Goal: Information Seeking & Learning: Learn about a topic

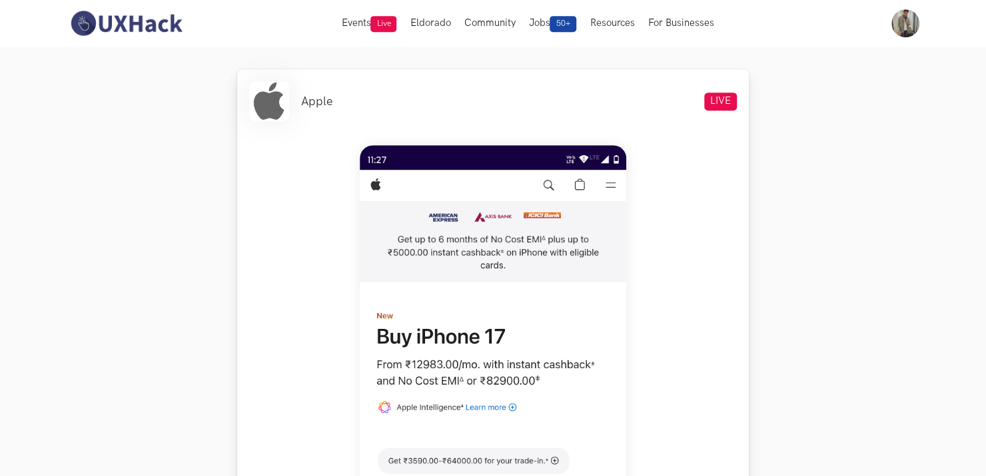
scroll to position [399, 0]
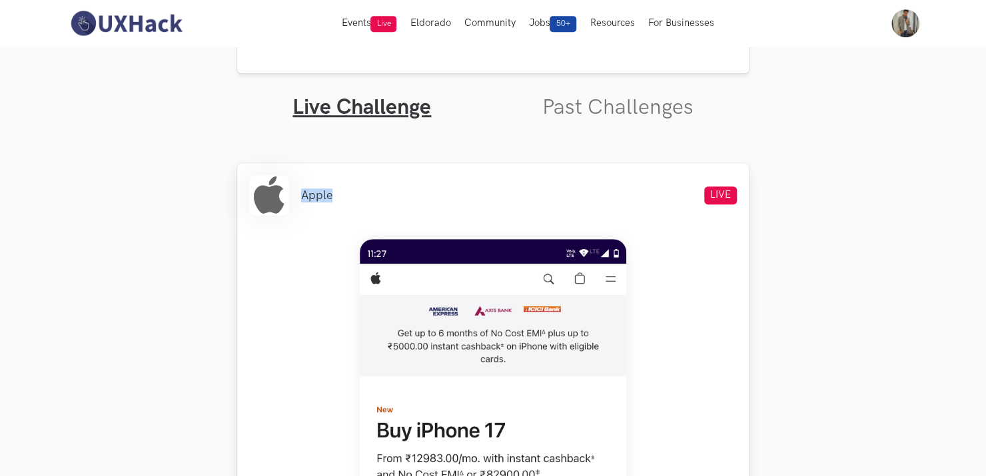
drag, startPoint x: 303, startPoint y: 193, endPoint x: 331, endPoint y: 193, distance: 28.0
click at [331, 193] on li "Apple" at bounding box center [316, 196] width 31 height 14
copy li "Apple"
